Goal: Check status: Check status

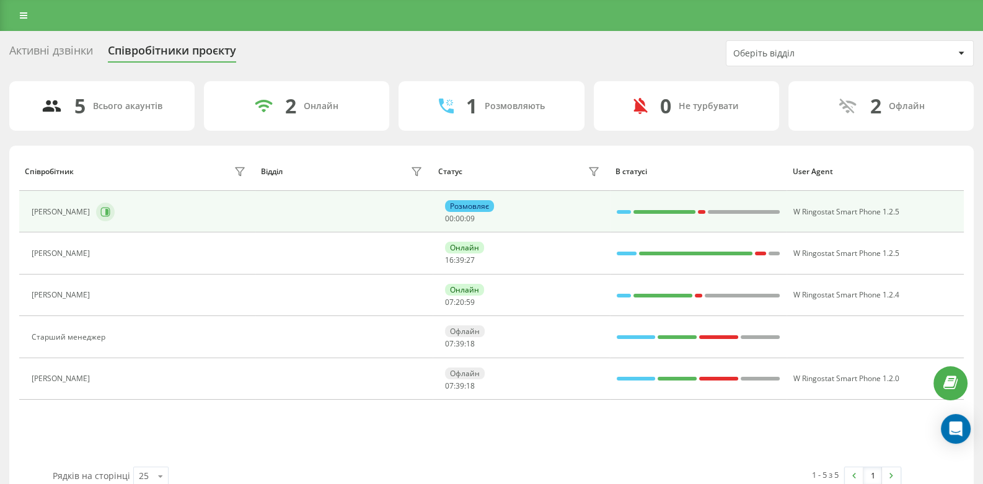
click at [108, 213] on icon at bounding box center [106, 212] width 3 height 6
click at [115, 214] on button at bounding box center [105, 212] width 19 height 19
click at [108, 215] on icon at bounding box center [105, 212] width 10 height 10
click at [109, 213] on icon at bounding box center [105, 212] width 10 height 10
click at [102, 208] on button at bounding box center [105, 212] width 19 height 19
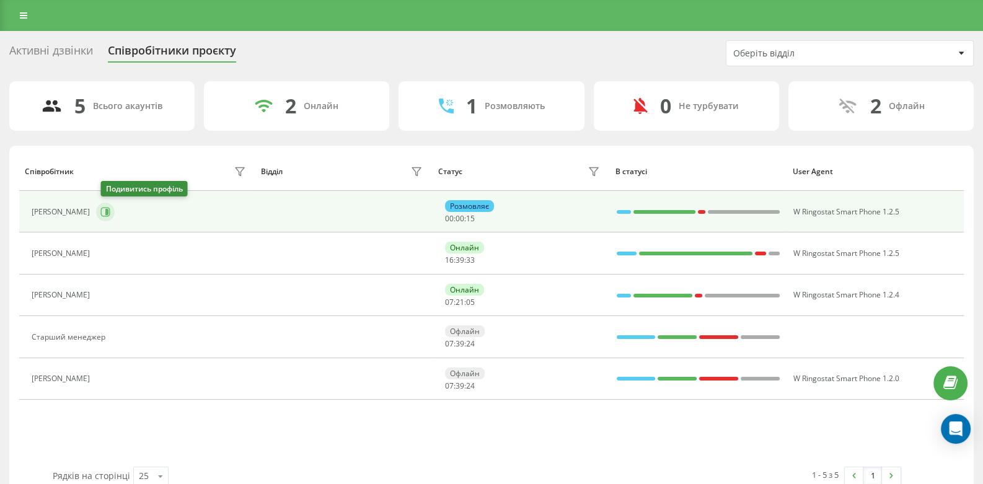
click at [106, 214] on icon at bounding box center [105, 211] width 9 height 9
click at [108, 213] on icon at bounding box center [105, 212] width 10 height 10
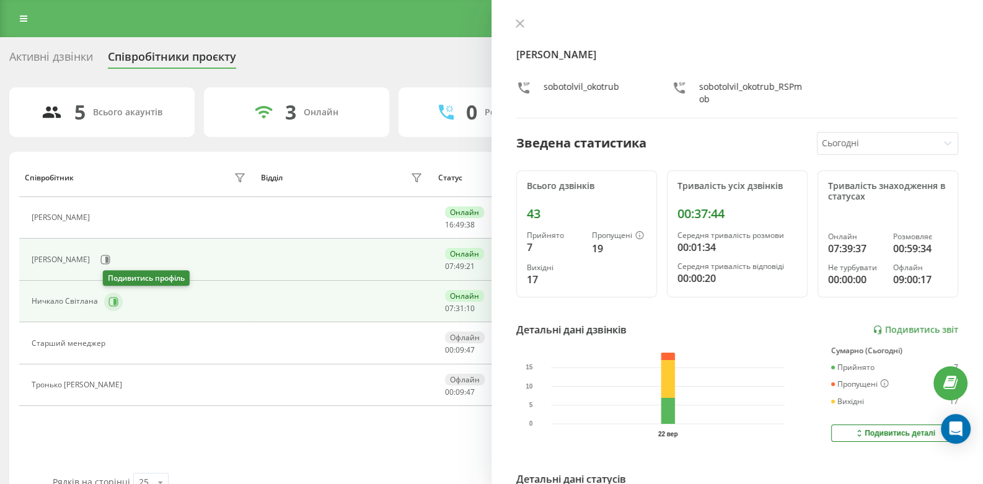
click at [121, 302] on button at bounding box center [113, 301] width 19 height 19
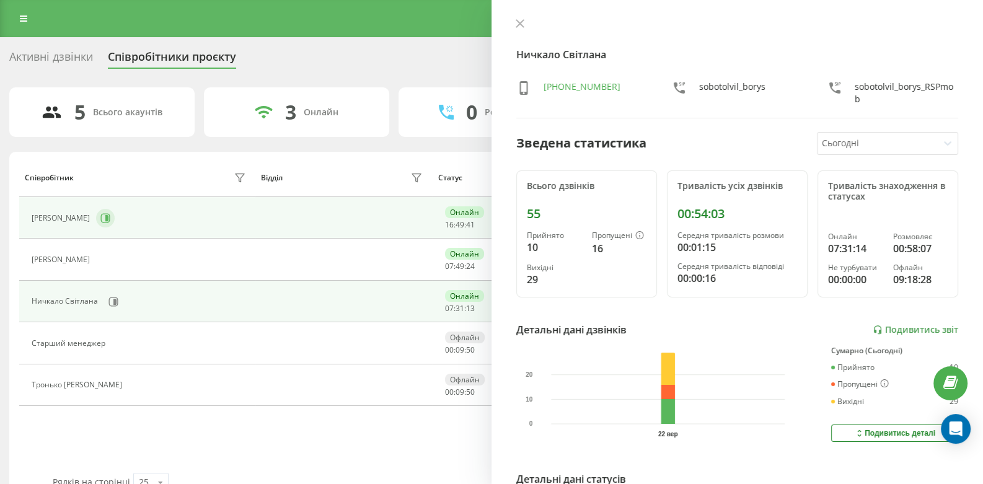
click at [112, 215] on button at bounding box center [105, 218] width 19 height 19
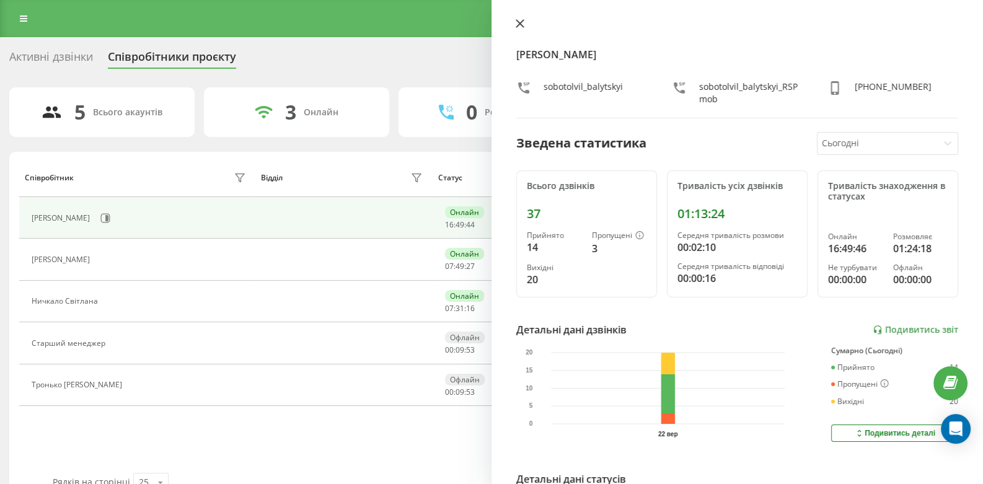
click at [514, 25] on button at bounding box center [520, 25] width 16 height 12
